Goal: Find specific page/section: Find specific page/section

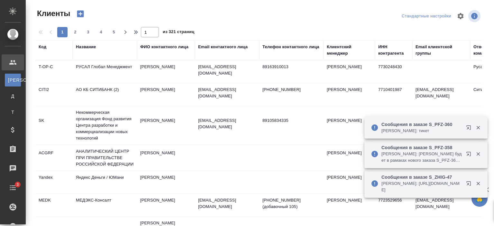
select select "RU"
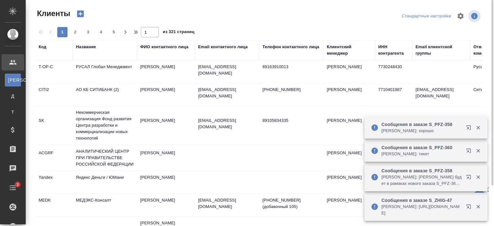
click at [91, 47] on div "Название" at bounding box center [86, 47] width 20 height 6
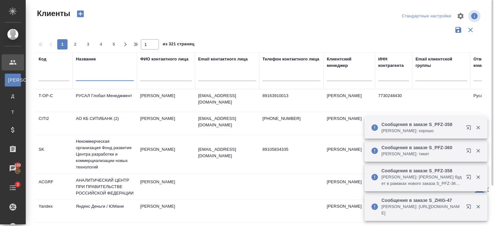
click at [97, 77] on input "text" at bounding box center [105, 77] width 58 height 8
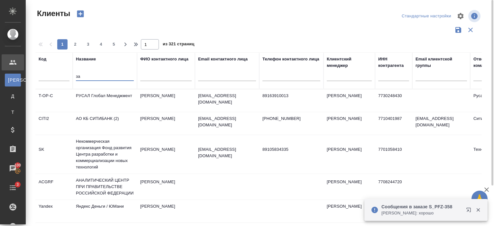
type input "з"
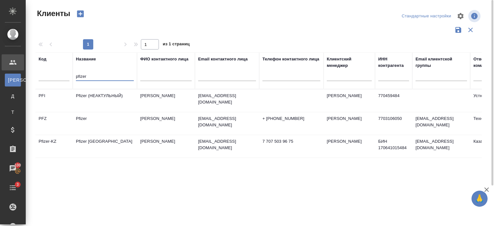
type input "pfizer"
click at [108, 112] on td "Pfizer" at bounding box center [105, 100] width 64 height 22
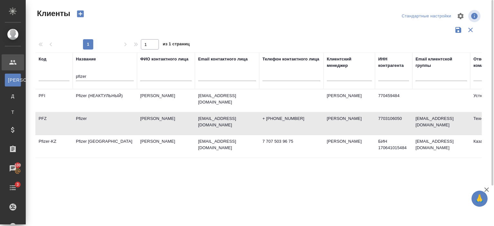
click at [108, 112] on td "Pfizer" at bounding box center [105, 100] width 64 height 22
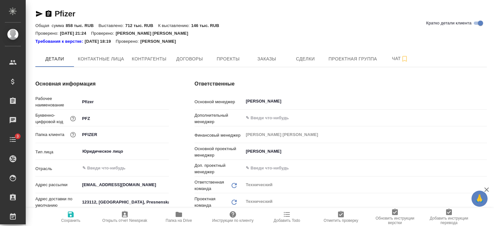
type textarea "x"
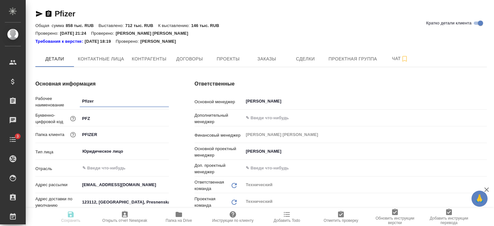
type textarea "x"
click at [266, 61] on span "Заказы" at bounding box center [266, 59] width 31 height 8
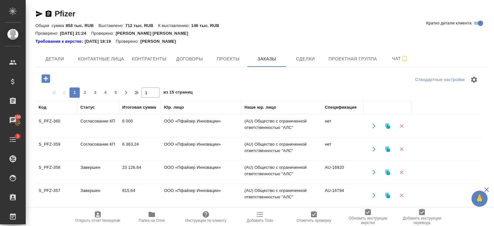
click at [151, 137] on td "23 126,64" at bounding box center [140, 126] width 42 height 22
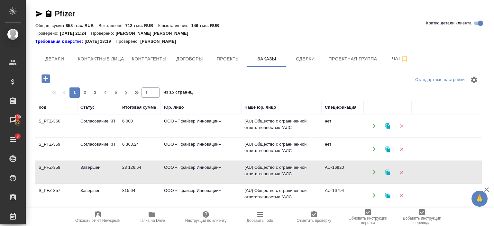
click at [151, 137] on td "23 126,64" at bounding box center [140, 126] width 42 height 22
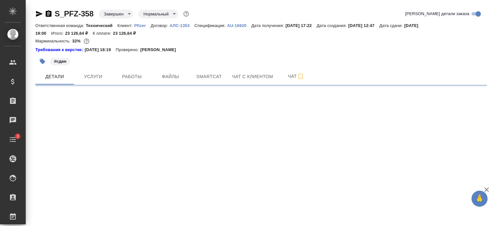
select select "RU"
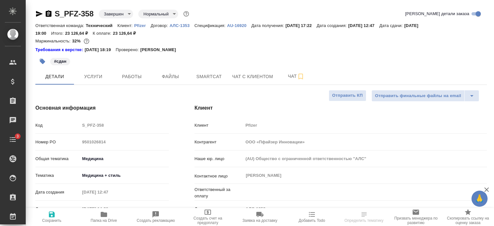
type textarea "x"
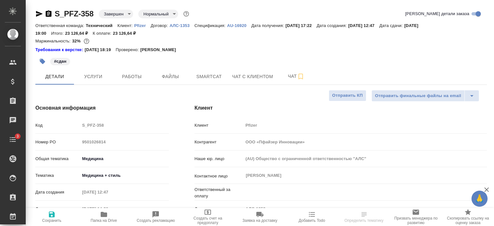
type textarea "x"
